Goal: Check status: Check status

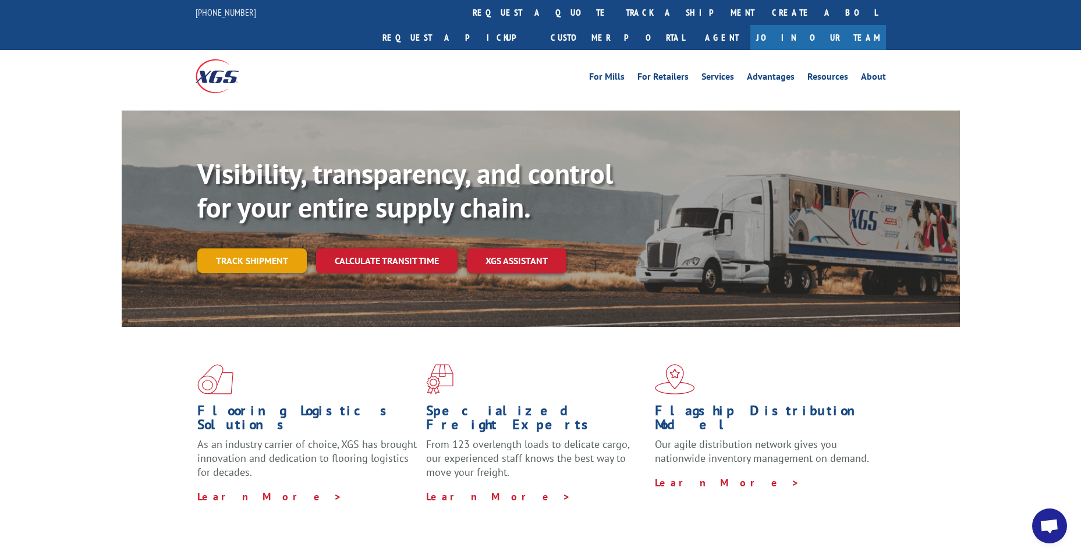
click at [234, 248] on link "Track shipment" at bounding box center [251, 260] width 109 height 24
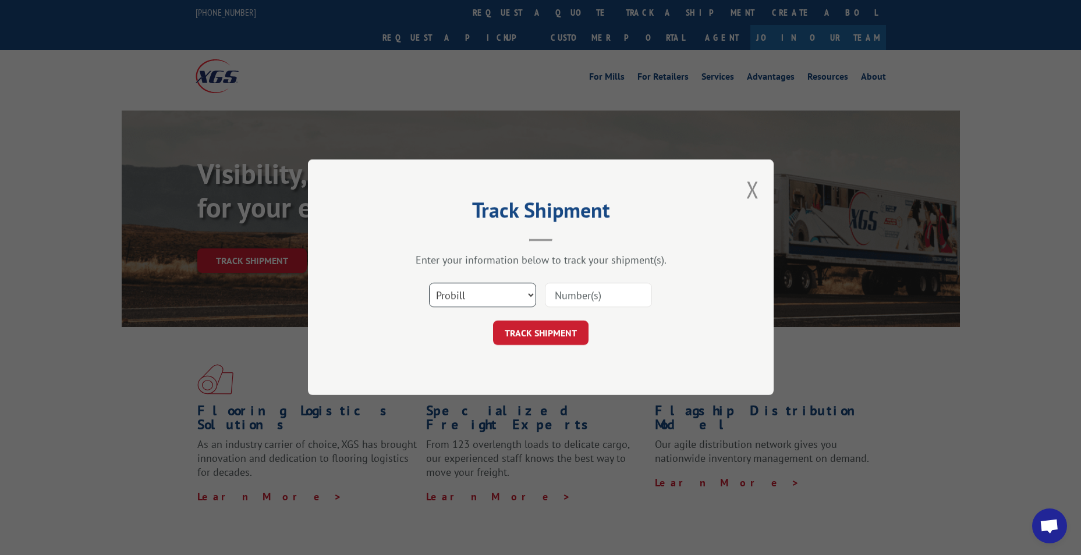
drag, startPoint x: 483, startPoint y: 284, endPoint x: 486, endPoint y: 297, distance: 13.3
click at [484, 289] on select "Select category... Probill BOL PO" at bounding box center [482, 295] width 107 height 24
select select "bol"
click at [429, 283] on select "Select category... Probill BOL PO" at bounding box center [482, 295] width 107 height 24
click at [588, 293] on input at bounding box center [598, 295] width 107 height 24
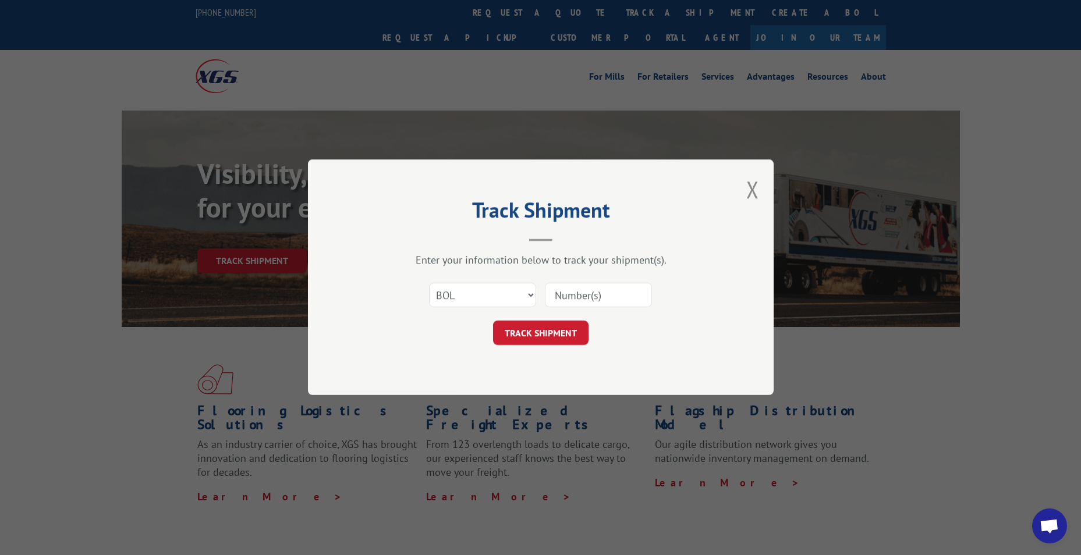
paste input "LRS001761179"
type input "LRS001761179"
click at [549, 336] on button "TRACK SHIPMENT" at bounding box center [540, 333] width 95 height 24
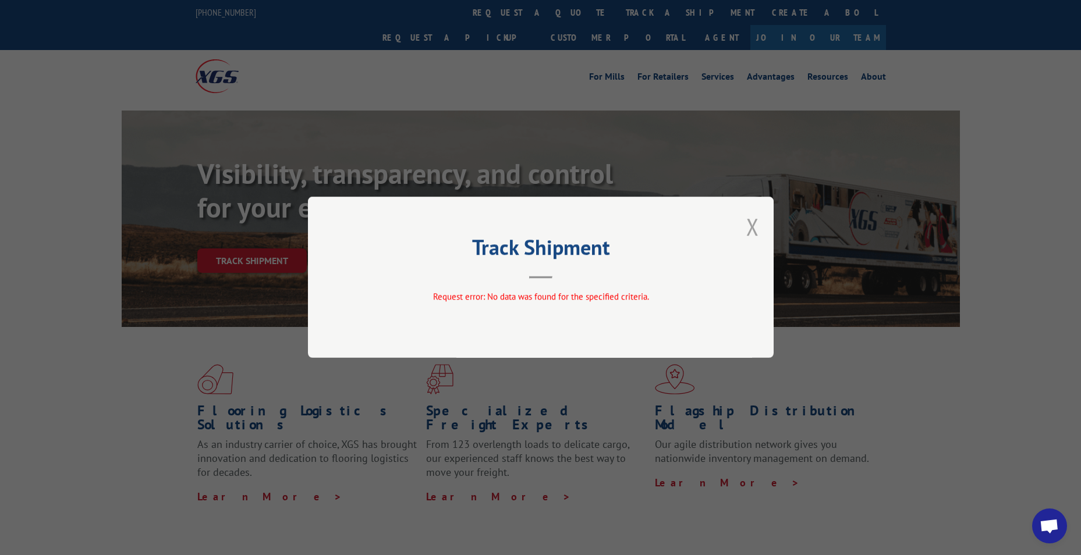
click at [752, 226] on button "Close modal" at bounding box center [752, 226] width 13 height 31
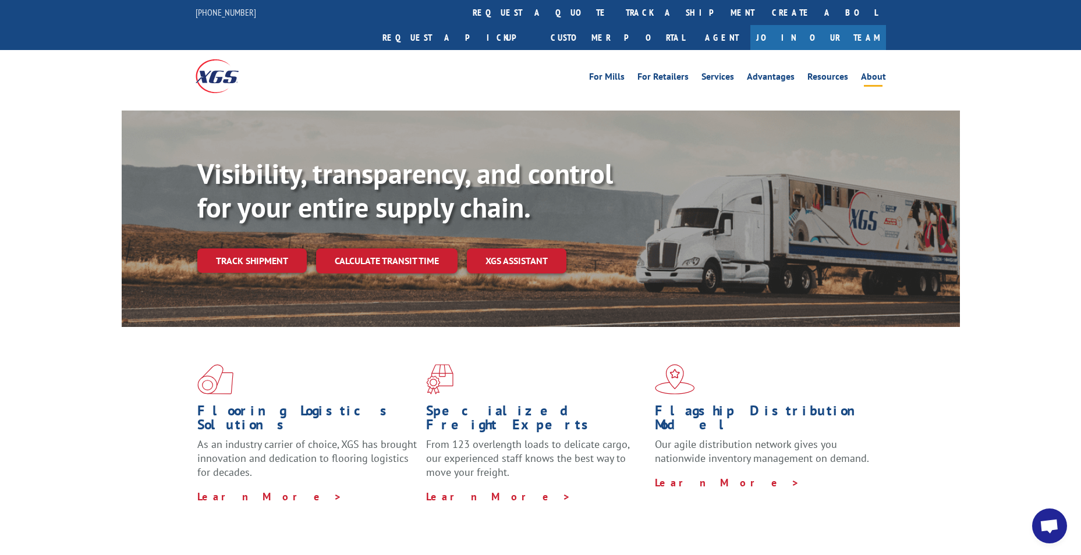
click at [873, 72] on link "About" at bounding box center [873, 78] width 25 height 13
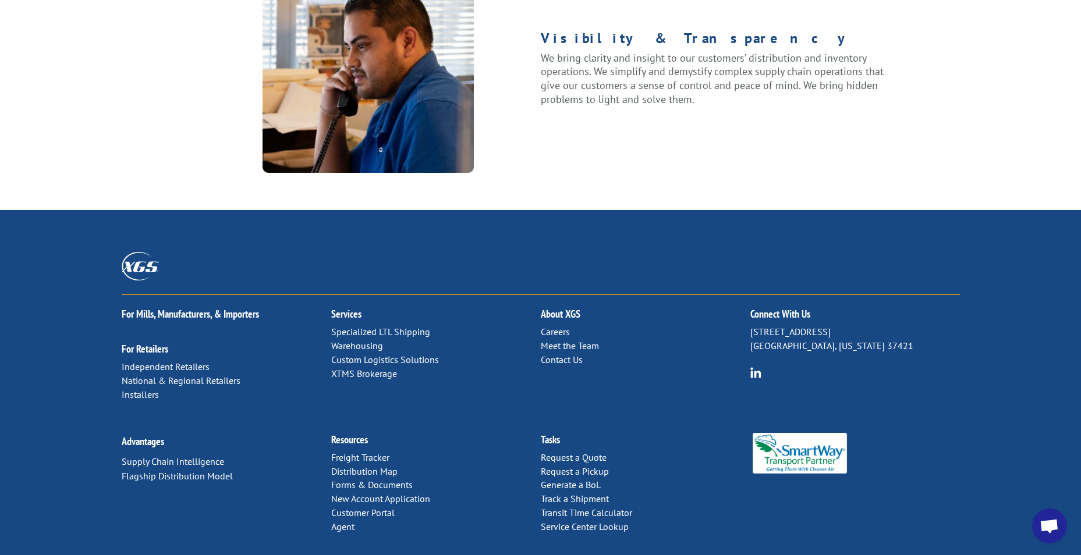
scroll to position [1473, 0]
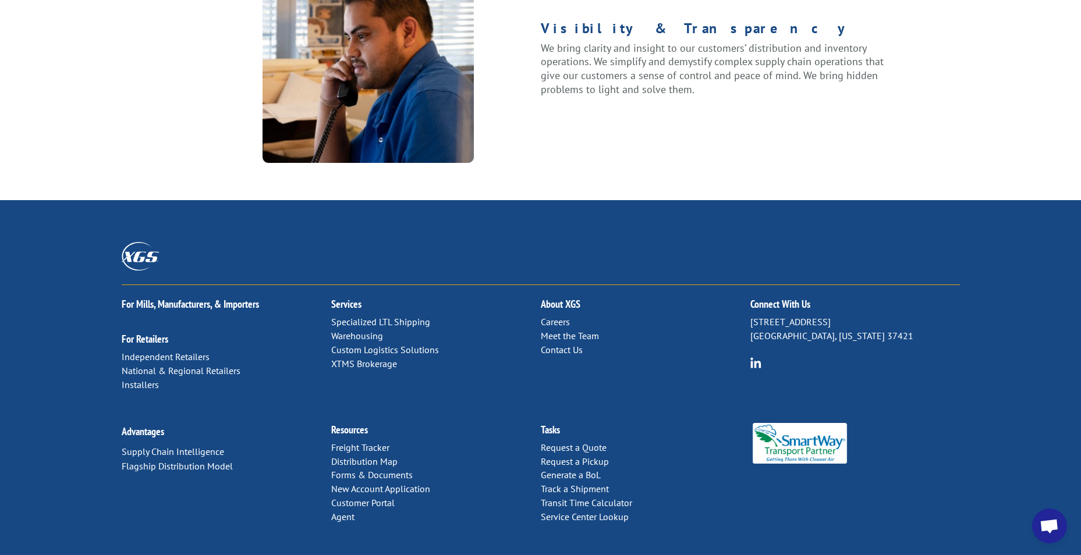
click at [348, 497] on link "Customer Portal" at bounding box center [362, 503] width 63 height 12
